Goal: Use online tool/utility

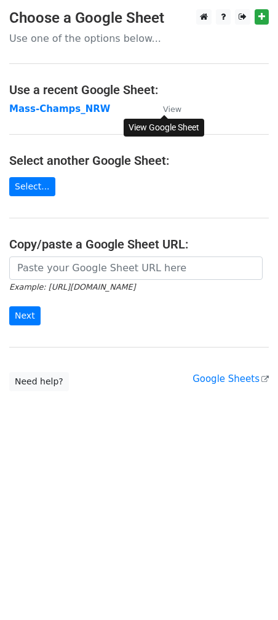
click at [172, 111] on small "View" at bounding box center [172, 109] width 18 height 9
click at [119, 451] on html "Choose a Google Sheet Use one of the options below... Use a recent Google Sheet…" at bounding box center [139, 310] width 278 height 620
click at [165, 109] on small "View" at bounding box center [172, 109] width 18 height 9
